Goal: Information Seeking & Learning: Learn about a topic

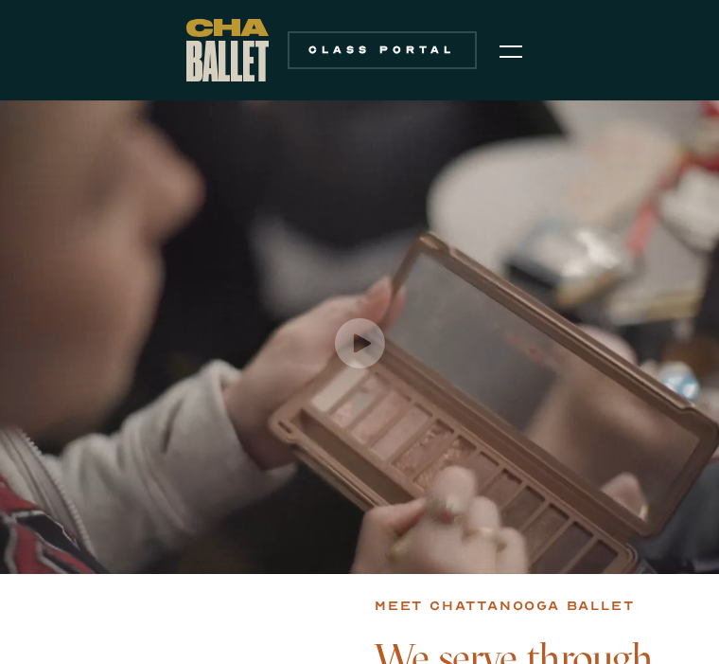
click at [365, 349] on img "open lightbox" at bounding box center [360, 343] width 50 height 50
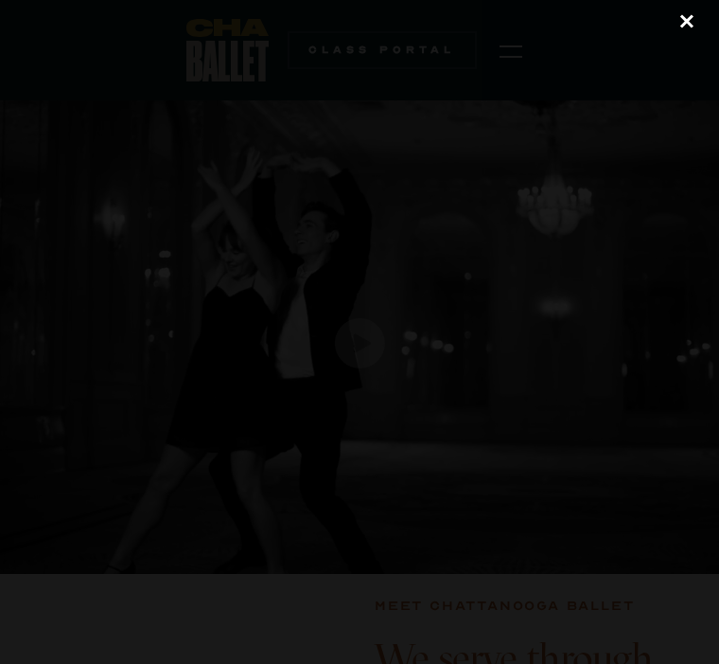
click at [687, 23] on div "close lightbox" at bounding box center [687, 21] width 64 height 42
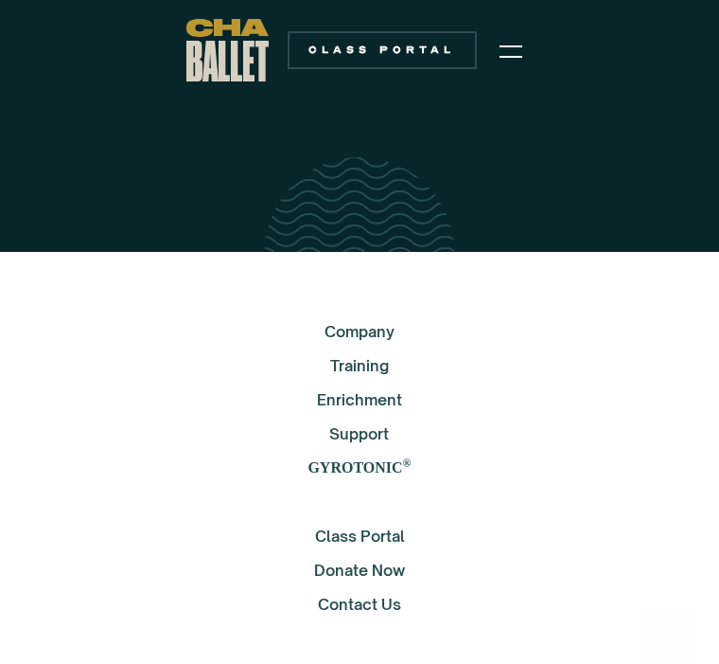
scroll to position [3764, 0]
click at [379, 465] on strong "GYROTONIC" at bounding box center [355, 467] width 95 height 16
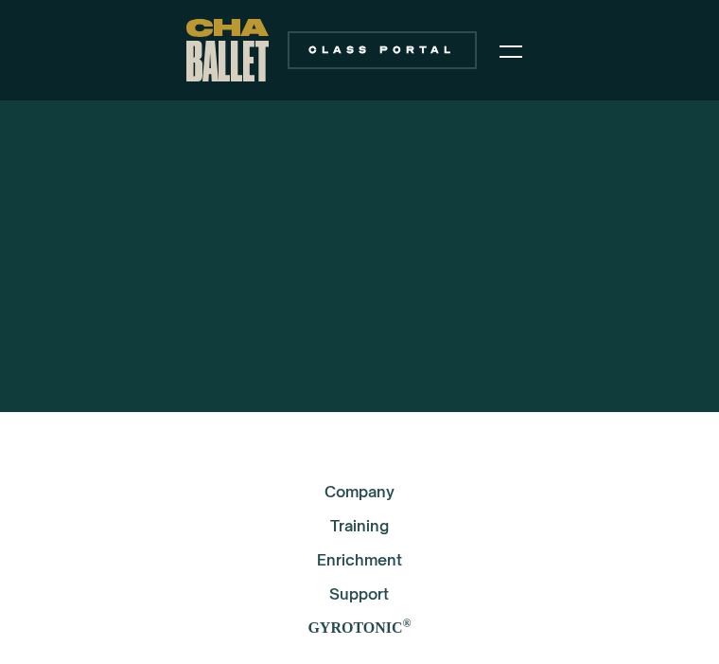
scroll to position [5288, 0]
click at [376, 514] on link "Training" at bounding box center [359, 525] width 103 height 23
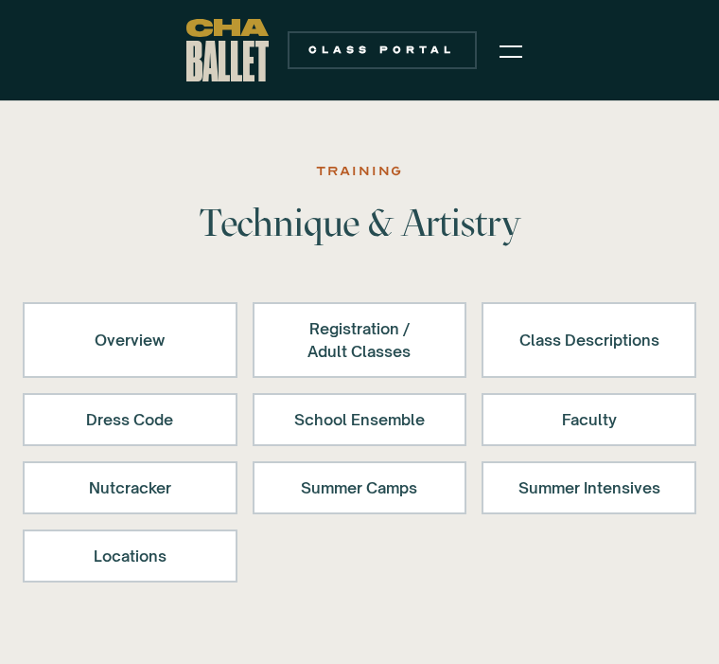
click at [584, 419] on div "Faculty" at bounding box center [589, 419] width 166 height 23
click at [520, 52] on img "menu" at bounding box center [511, 51] width 23 height 23
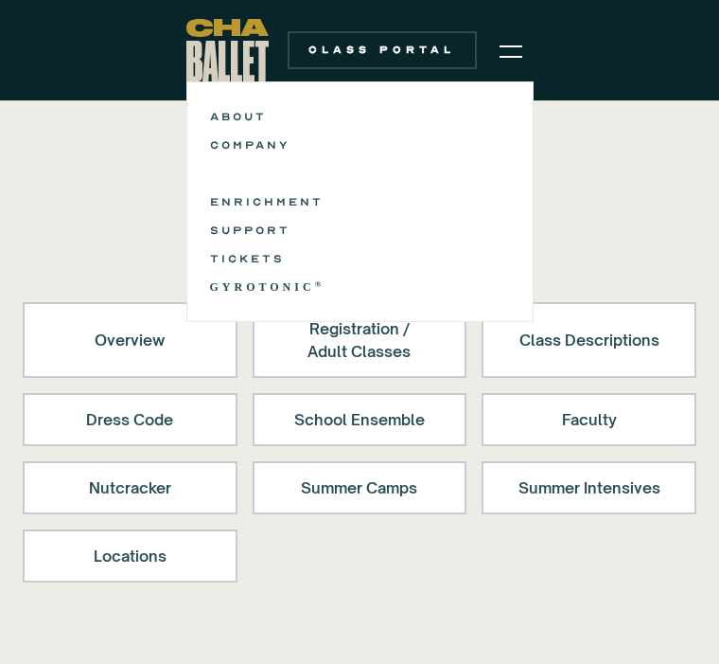
click at [284, 153] on link "COMPANY" at bounding box center [360, 144] width 300 height 23
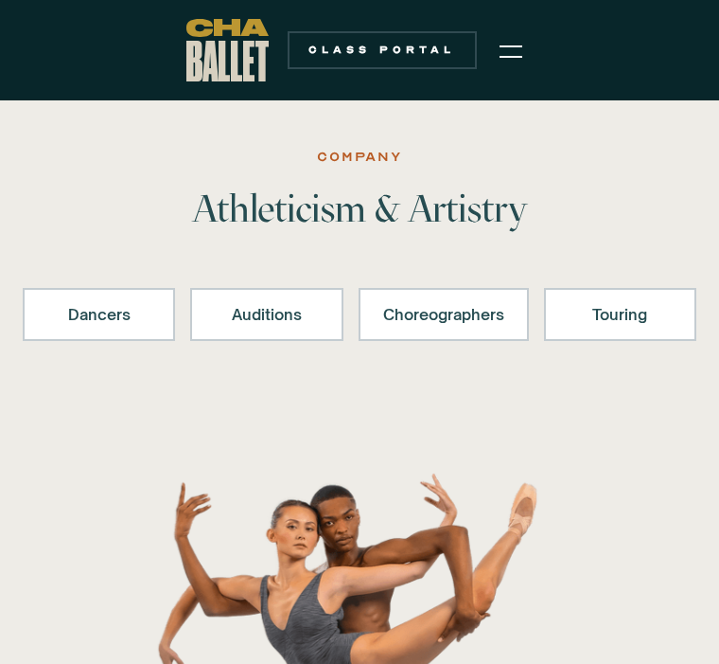
scroll to position [13, 0]
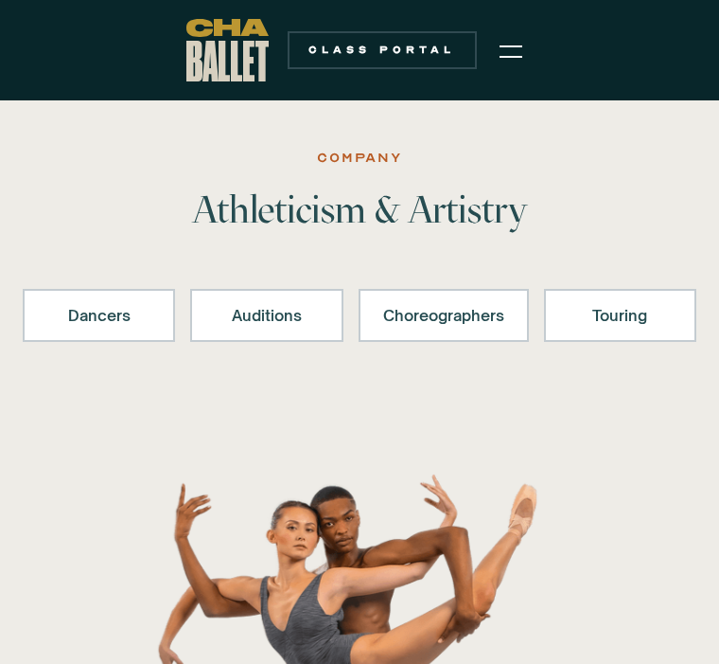
click at [445, 319] on div "Choreographers" at bounding box center [443, 315] width 121 height 23
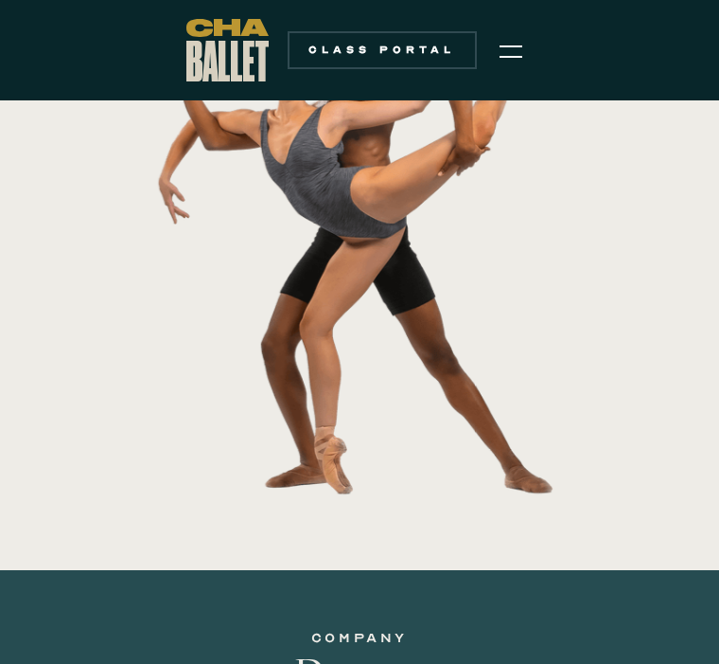
scroll to position [451, 0]
